Goal: Check status: Check status

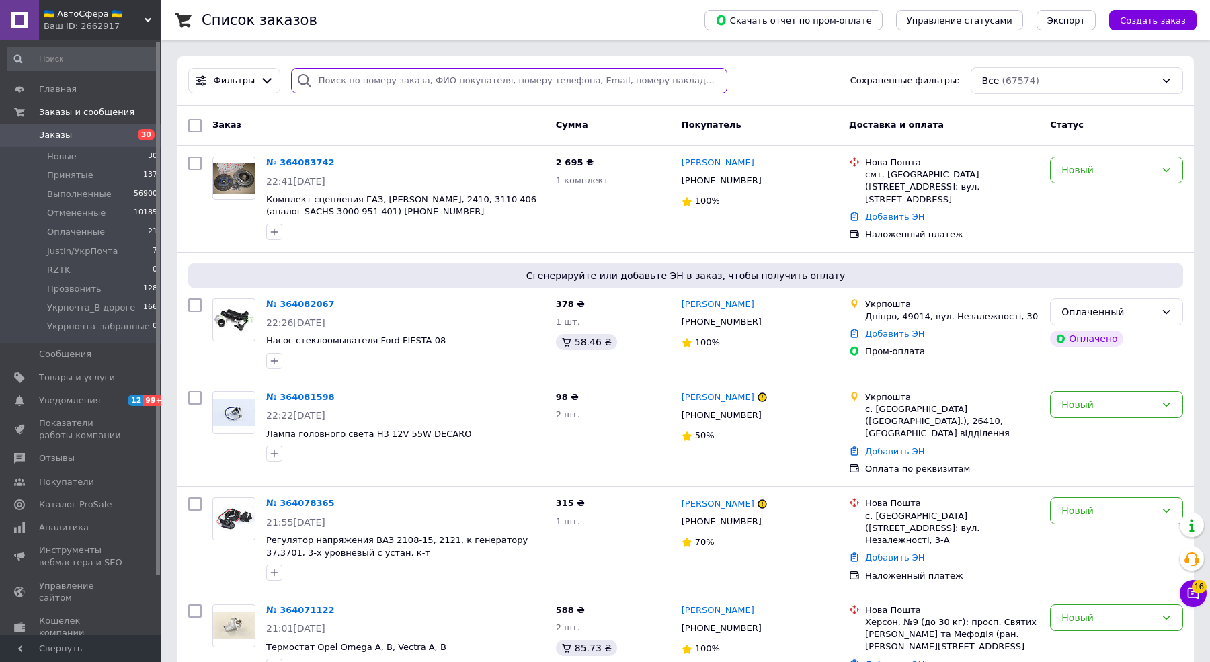
click at [504, 78] on input "search" at bounding box center [509, 81] width 436 height 26
paste input "380991739462"
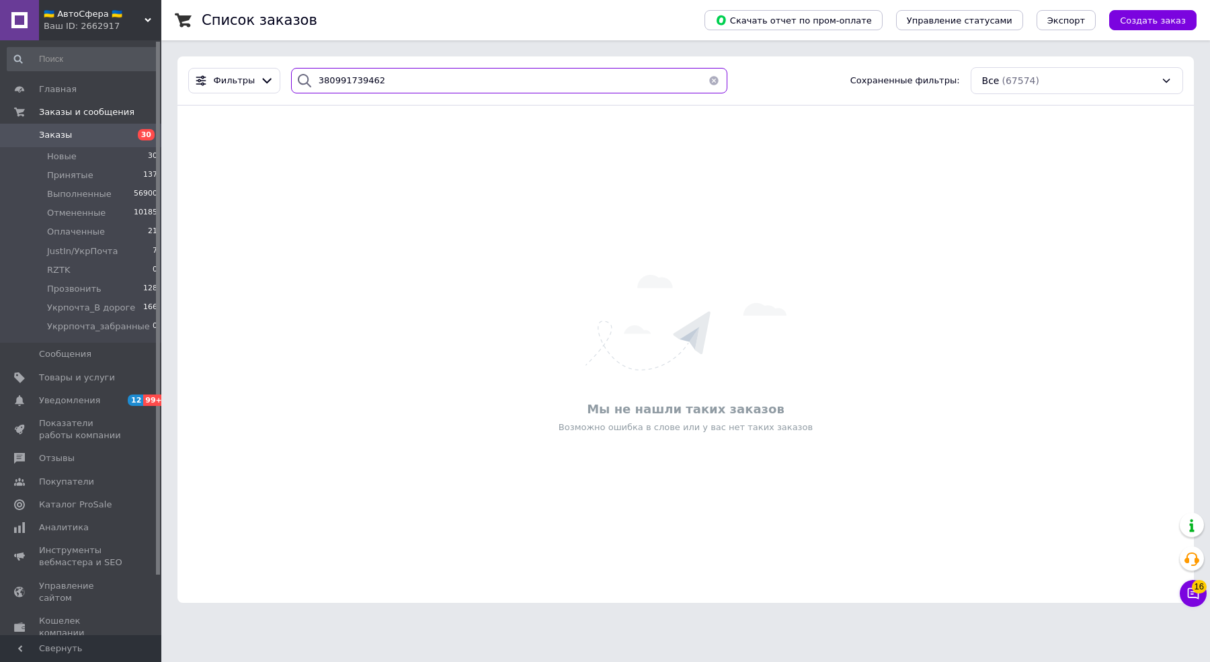
type input "380991739462"
click at [79, 9] on span "🇺🇦 АвтоСфера 🇺🇦" at bounding box center [94, 14] width 101 height 12
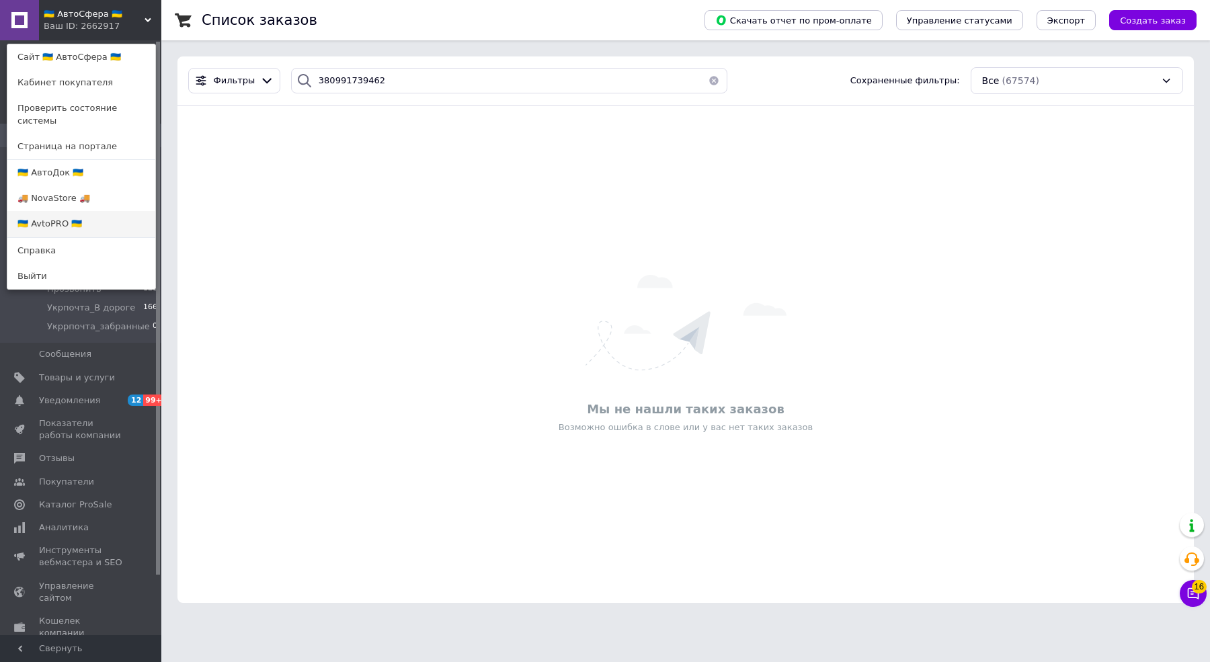
click at [108, 211] on link "🇺🇦 AvtoPRO 🇺🇦" at bounding box center [81, 224] width 148 height 26
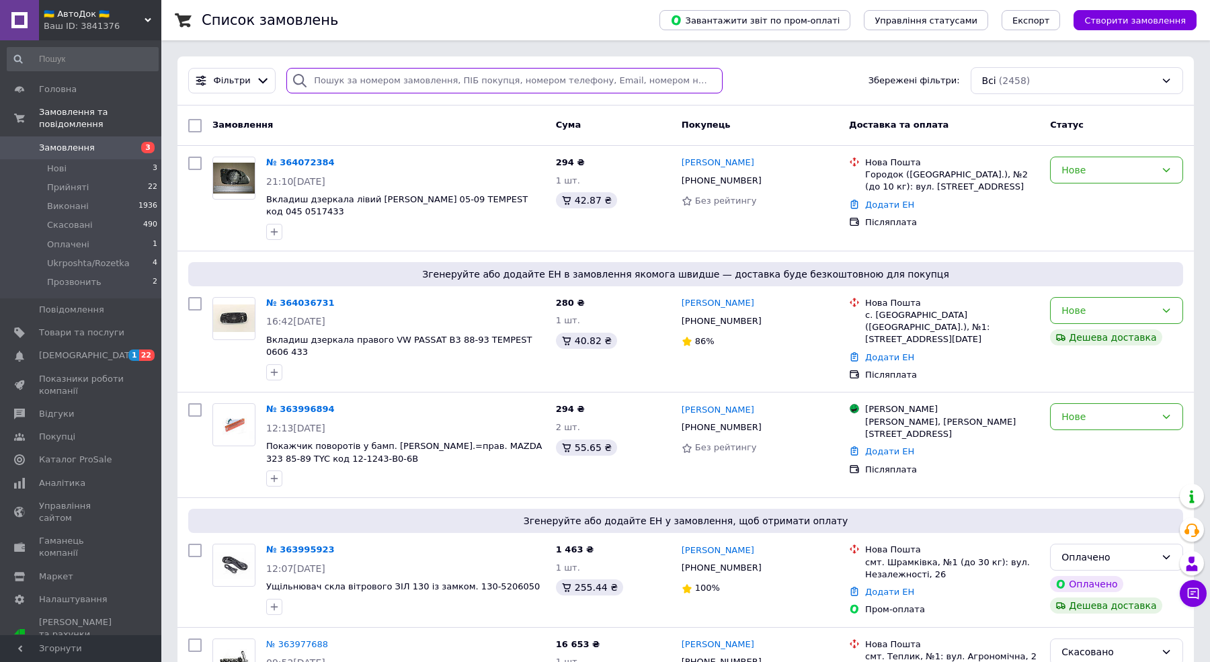
click at [501, 77] on input "search" at bounding box center [504, 81] width 436 height 26
paste input "380991739462"
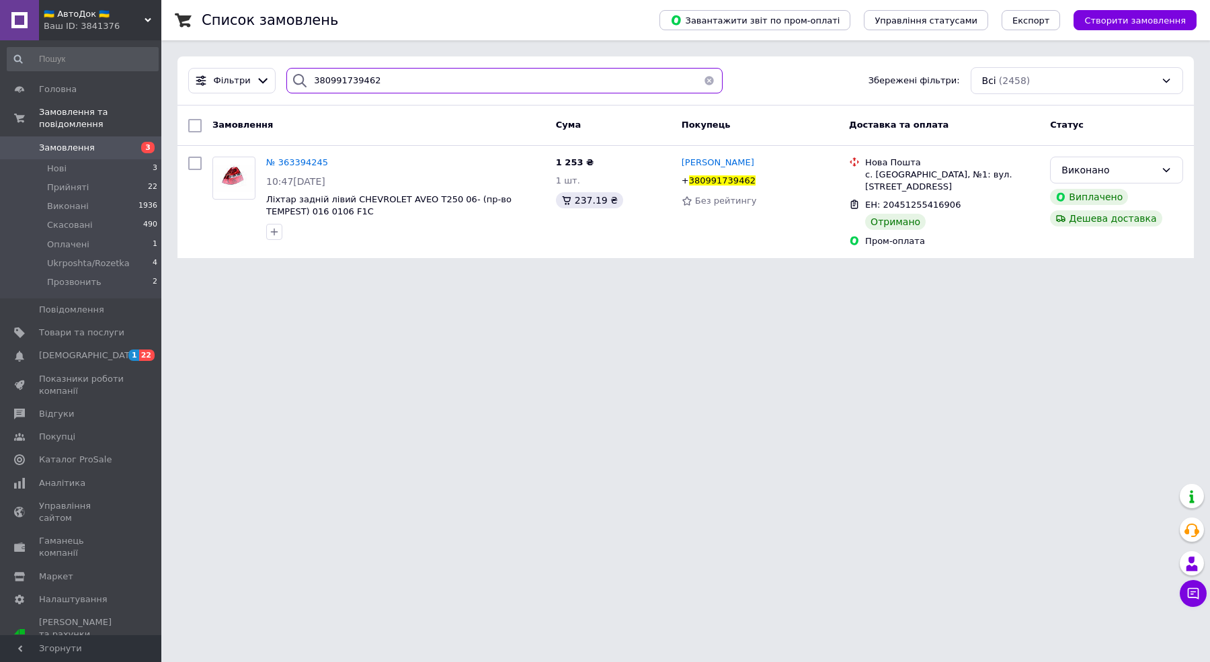
type input "380991739462"
click at [128, 42] on div "Головна Замовлення та повідомлення Замовлення 3 Нові 3 Прийняті 22 Виконані 193…" at bounding box center [82, 339] width 165 height 599
click at [127, 24] on div "Ваш ID: 3841376" at bounding box center [103, 26] width 118 height 12
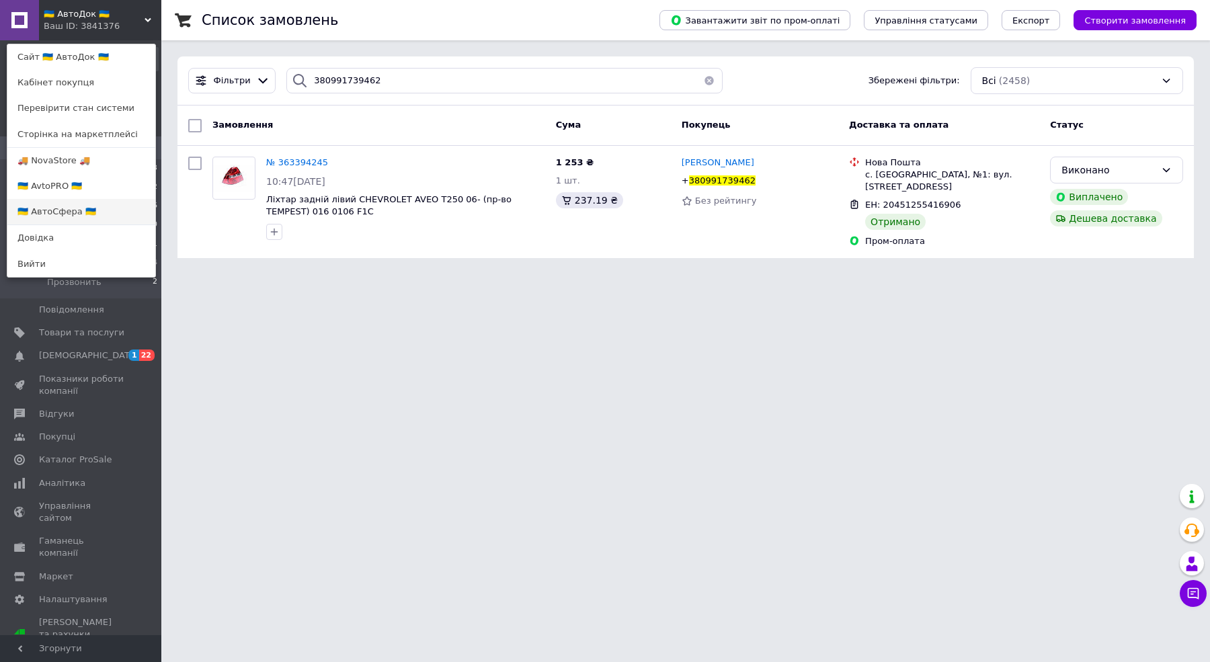
click at [112, 206] on link "🇺🇦 АвтоСфера 🇺🇦" at bounding box center [81, 212] width 148 height 26
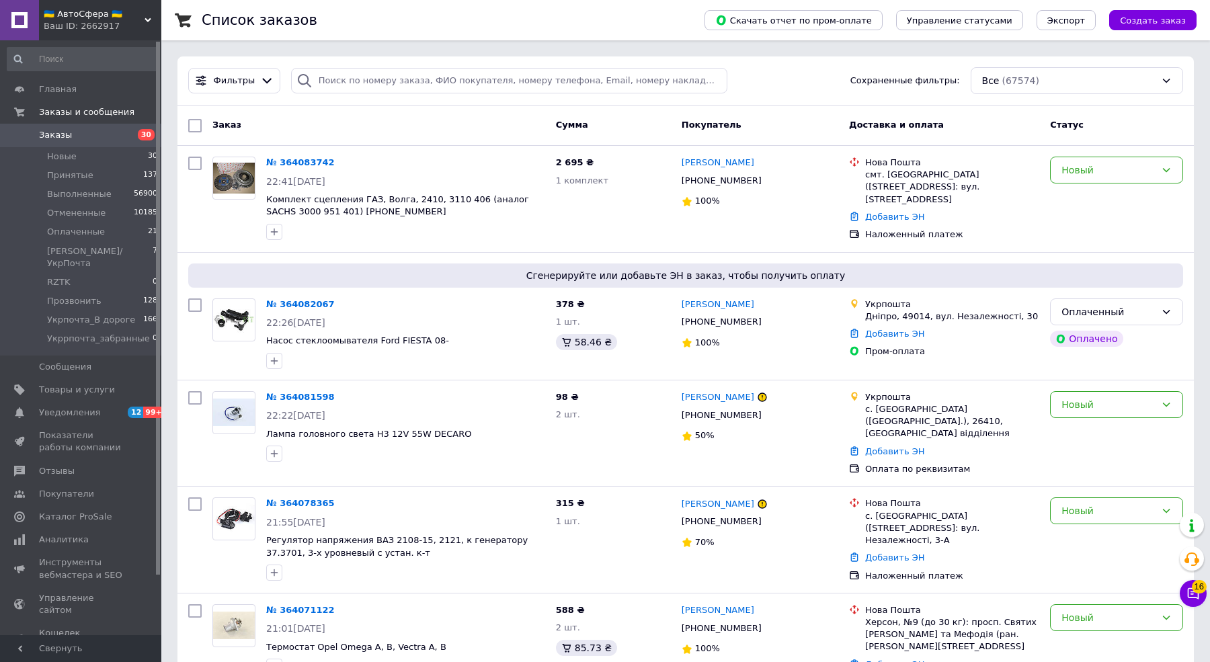
click at [525, 79] on input "search" at bounding box center [509, 81] width 436 height 26
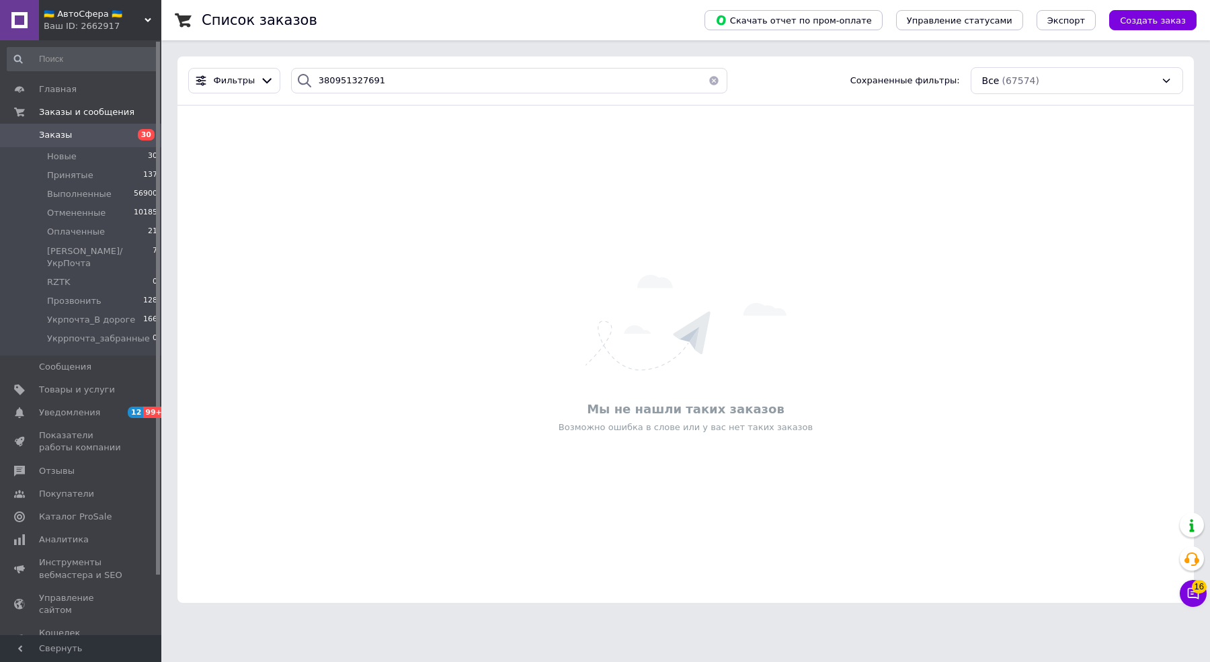
type input "380951327691"
click at [104, 3] on div "🇺🇦 АвтоСфера 🇺🇦 Ваш ID: 2662917" at bounding box center [100, 20] width 122 height 40
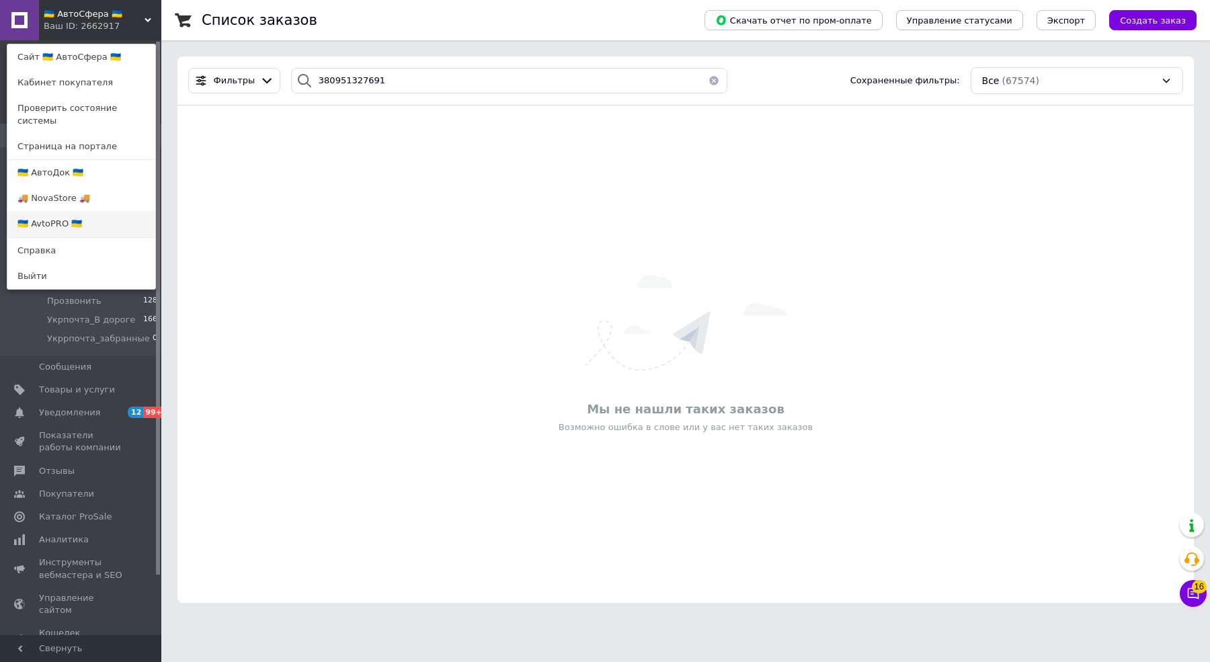
click at [91, 211] on link "🇺🇦 AvtoPRO 🇺🇦" at bounding box center [81, 224] width 148 height 26
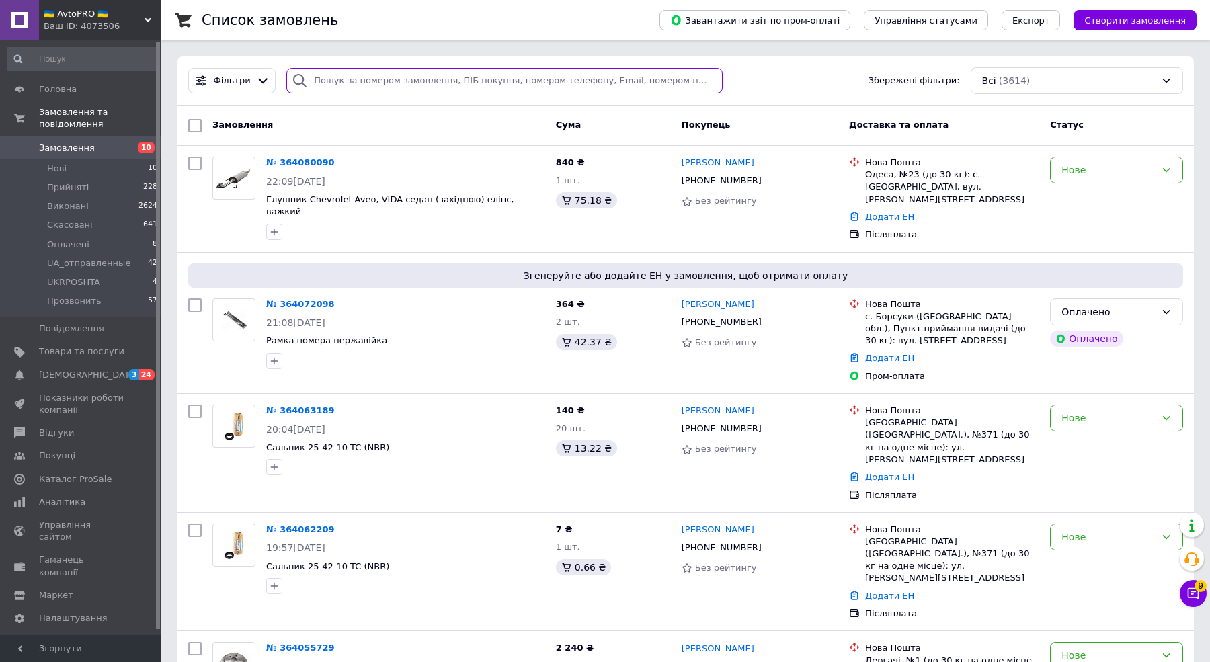
click at [602, 76] on input "search" at bounding box center [504, 81] width 436 height 26
paste input "380951327691"
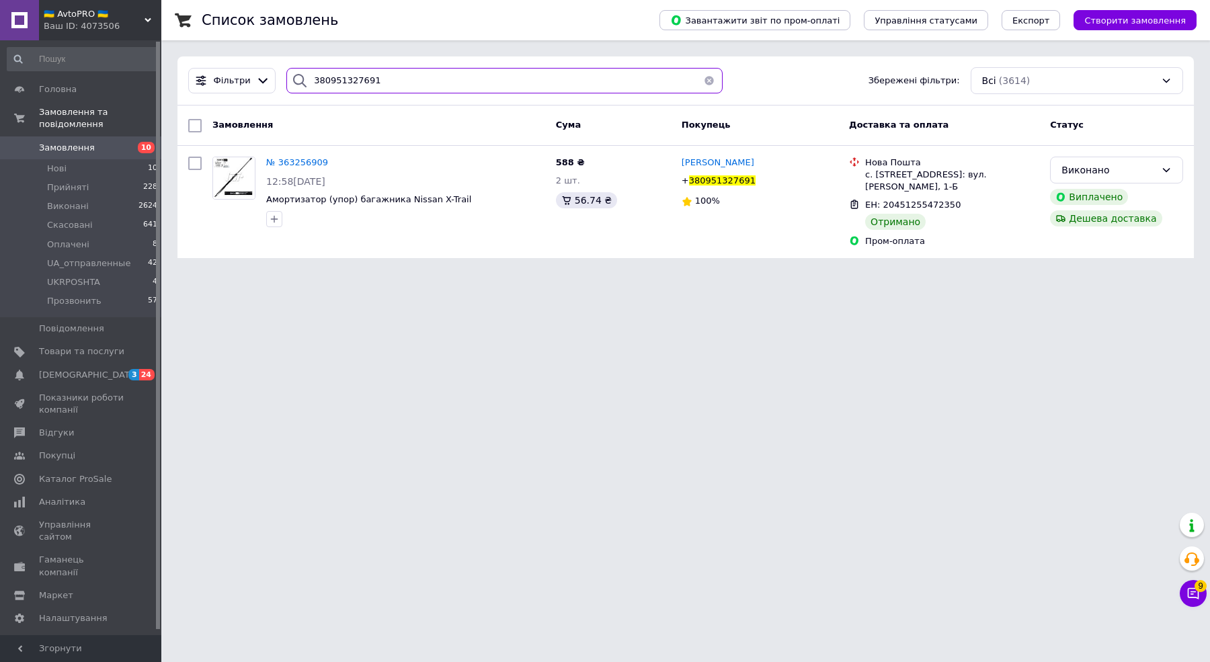
type input "380951327691"
